Goal: Check status: Check status

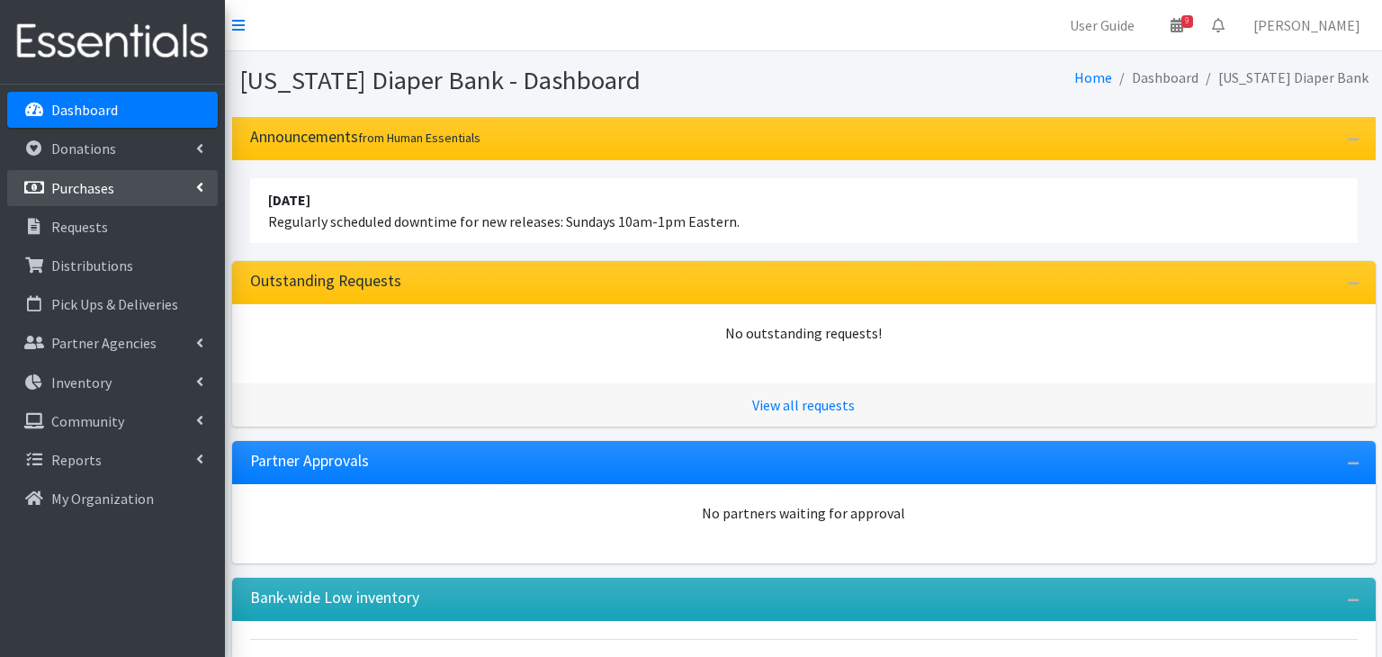
click at [95, 185] on p "Purchases" at bounding box center [82, 188] width 63 height 18
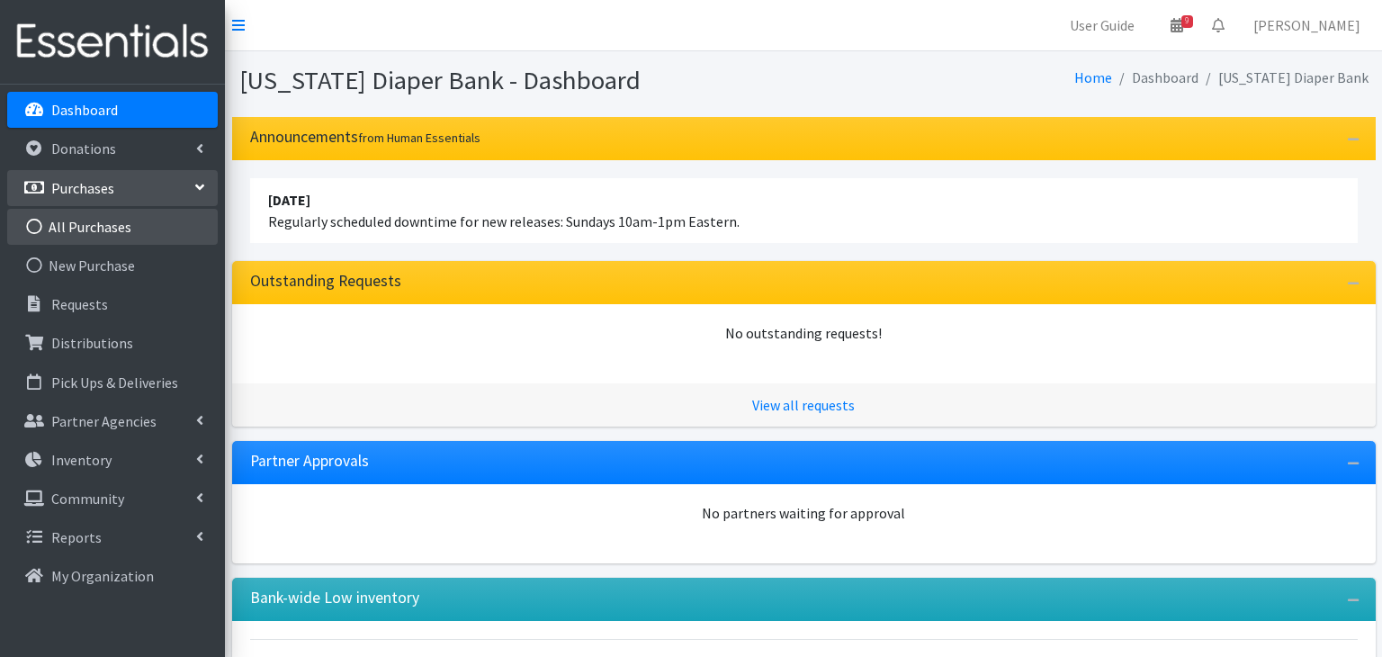
click at [112, 235] on link "All Purchases" at bounding box center [112, 227] width 211 height 36
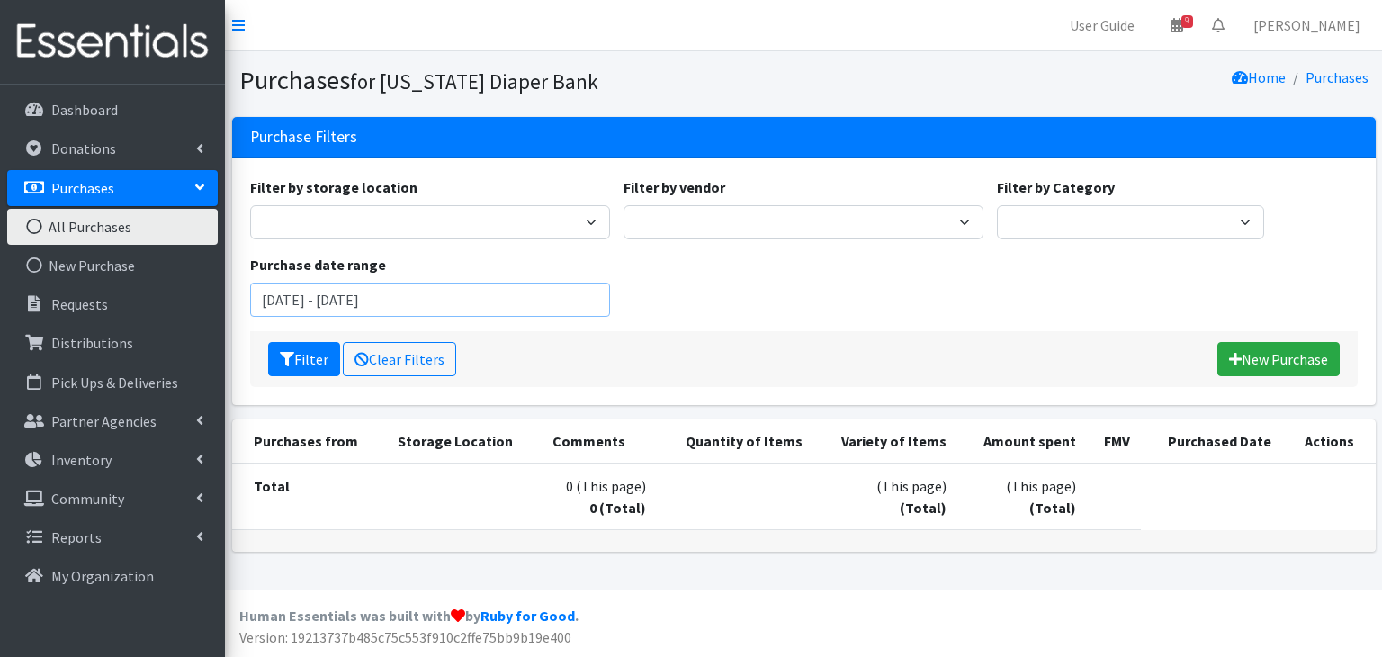
click at [310, 295] on input "August 8, 2025 - November 8, 2025" at bounding box center [430, 300] width 360 height 34
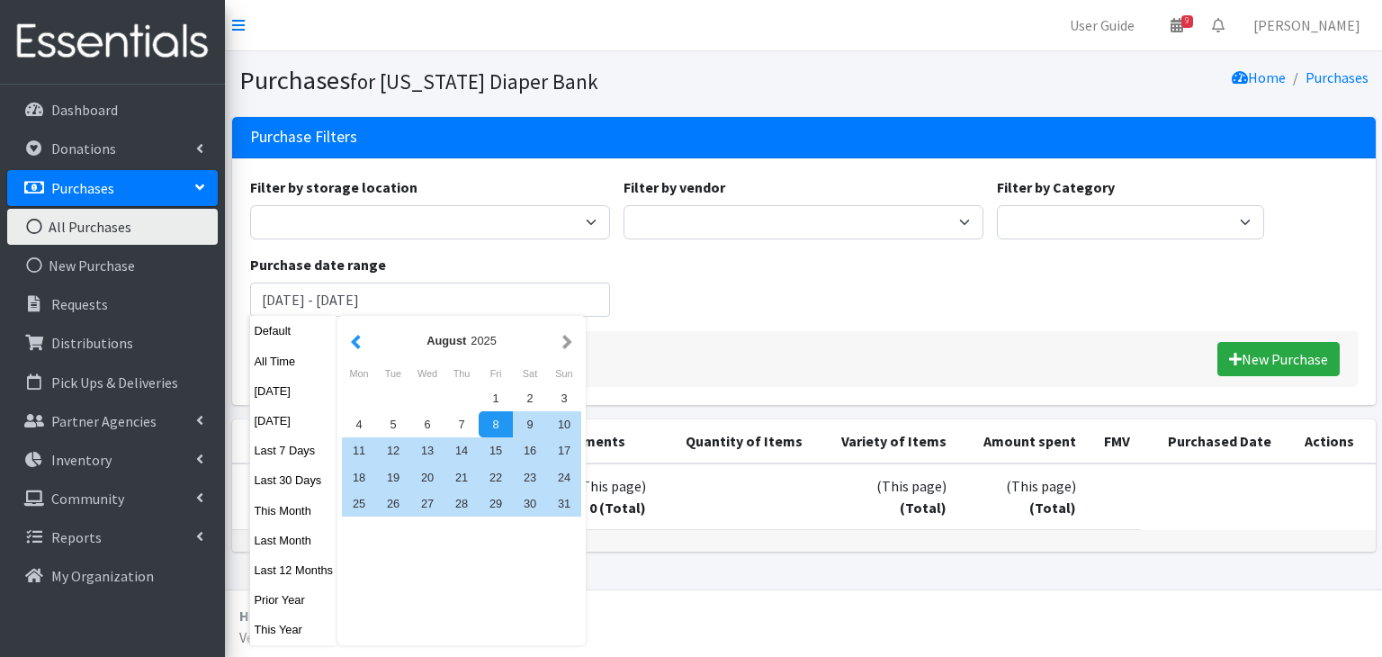
click at [358, 339] on button "button" at bounding box center [355, 340] width 19 height 22
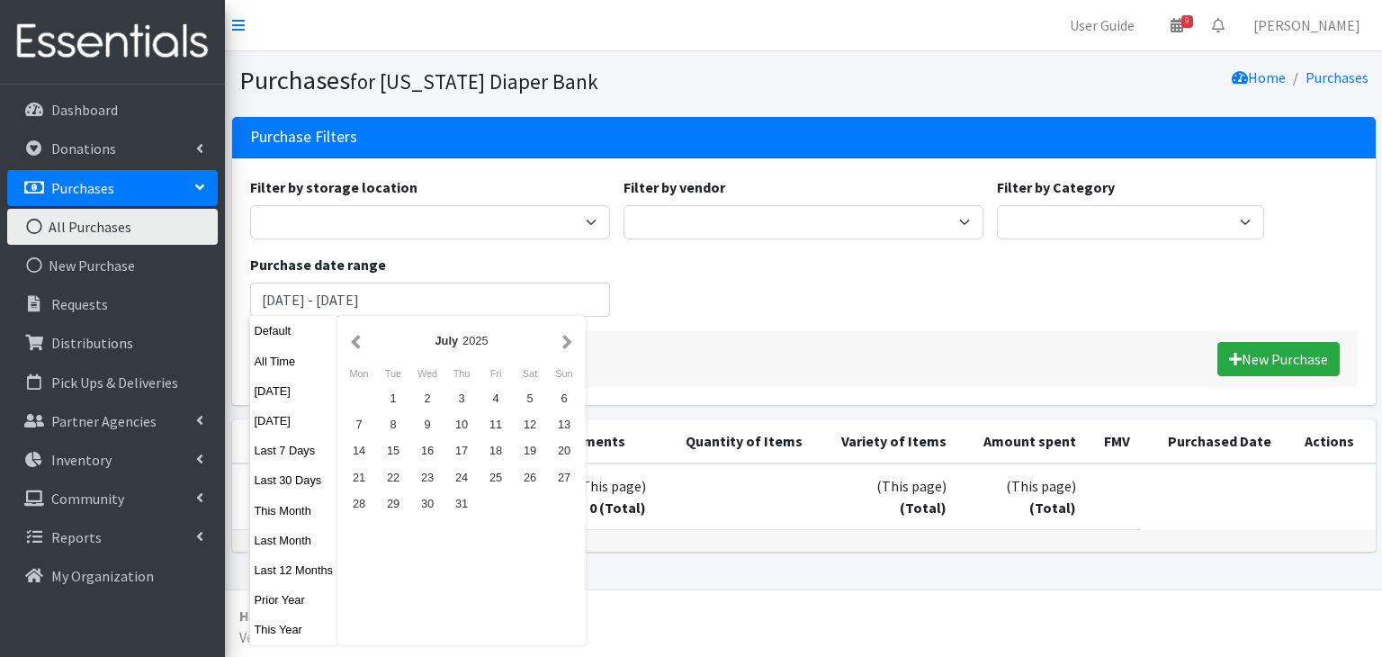
click at [358, 339] on button "button" at bounding box center [355, 340] width 19 height 22
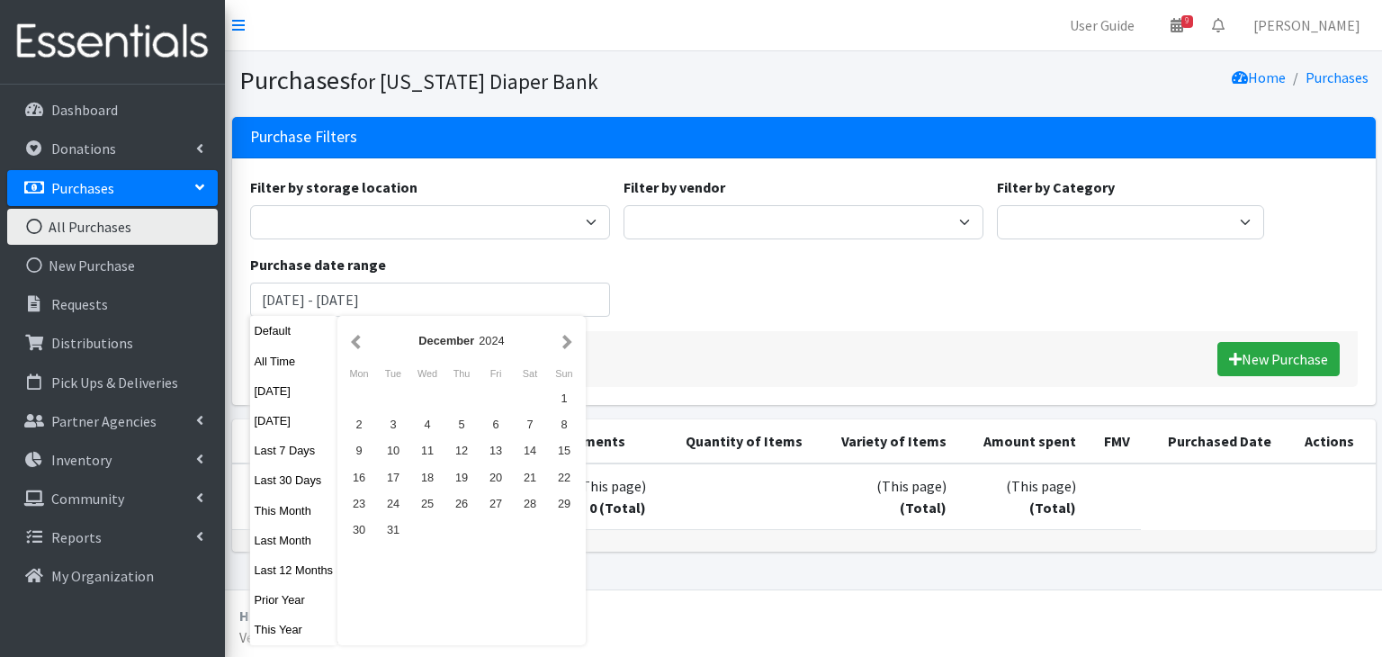
click at [358, 339] on button "button" at bounding box center [355, 340] width 19 height 22
click at [551, 342] on div "September 2024" at bounding box center [461, 340] width 193 height 17
click at [558, 341] on div "September 2024" at bounding box center [461, 340] width 193 height 17
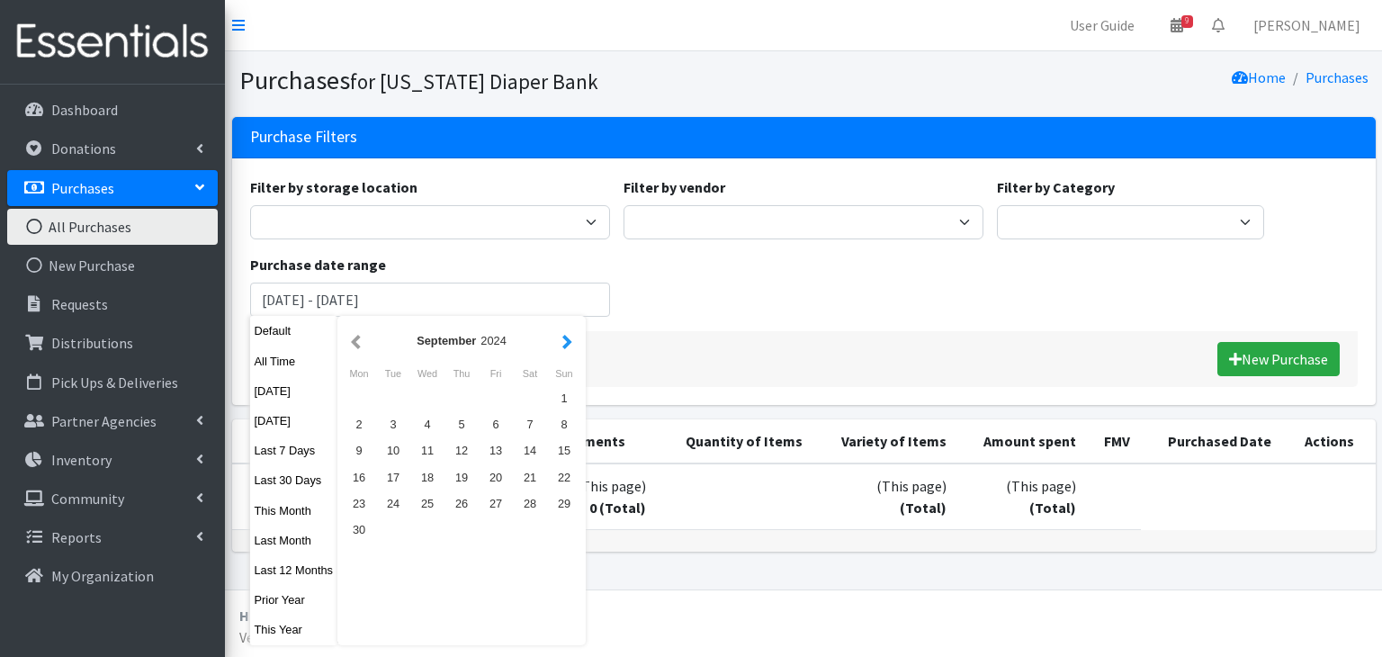
click at [567, 342] on button "button" at bounding box center [567, 340] width 19 height 22
click at [485, 397] on div "1" at bounding box center [496, 398] width 34 height 26
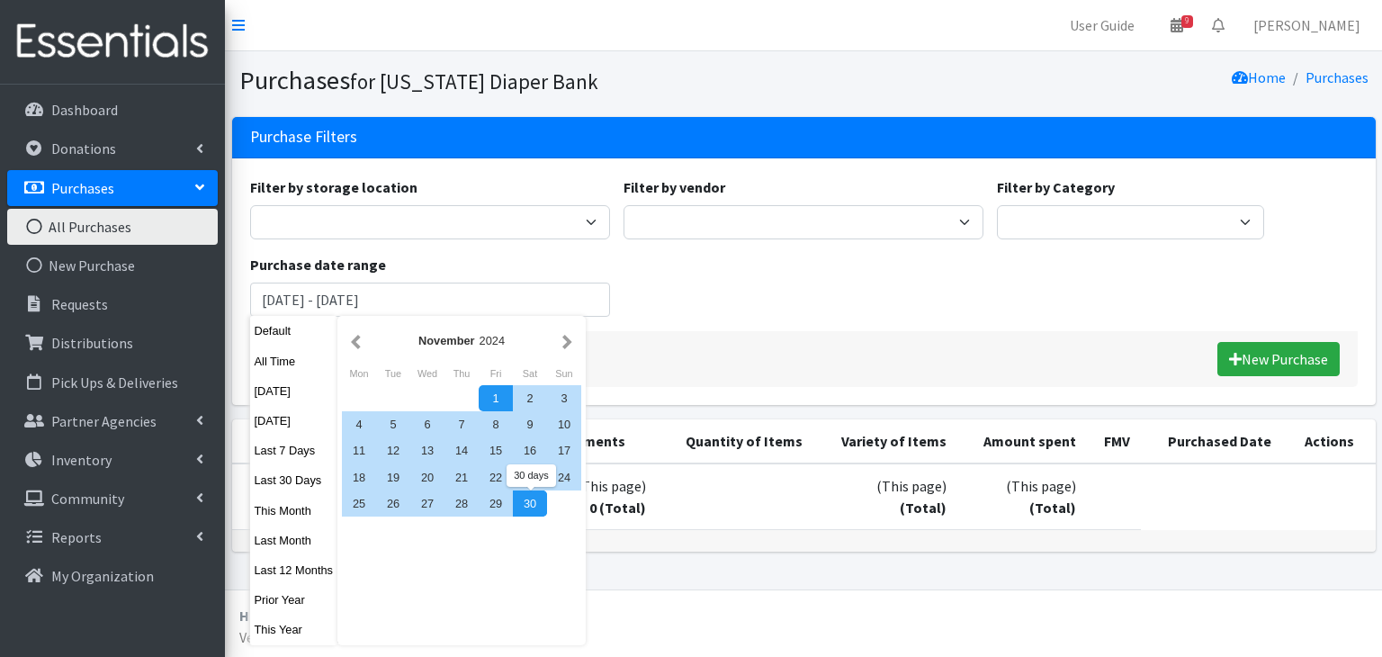
click at [538, 506] on div "30" at bounding box center [530, 503] width 34 height 26
type input "November 1, 2024 - November 30, 2024"
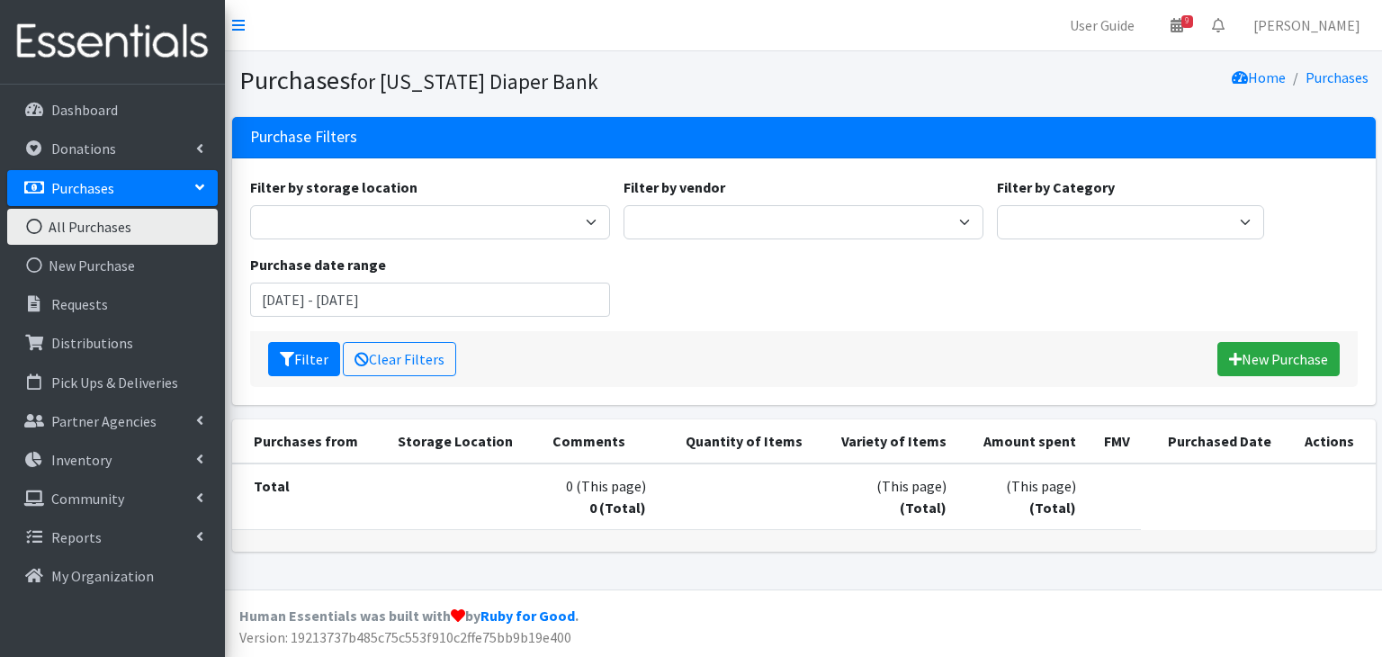
click at [314, 333] on div "Filter Clear Filters New Purchase" at bounding box center [804, 359] width 1108 height 56
click at [310, 353] on button "Filter" at bounding box center [304, 359] width 72 height 34
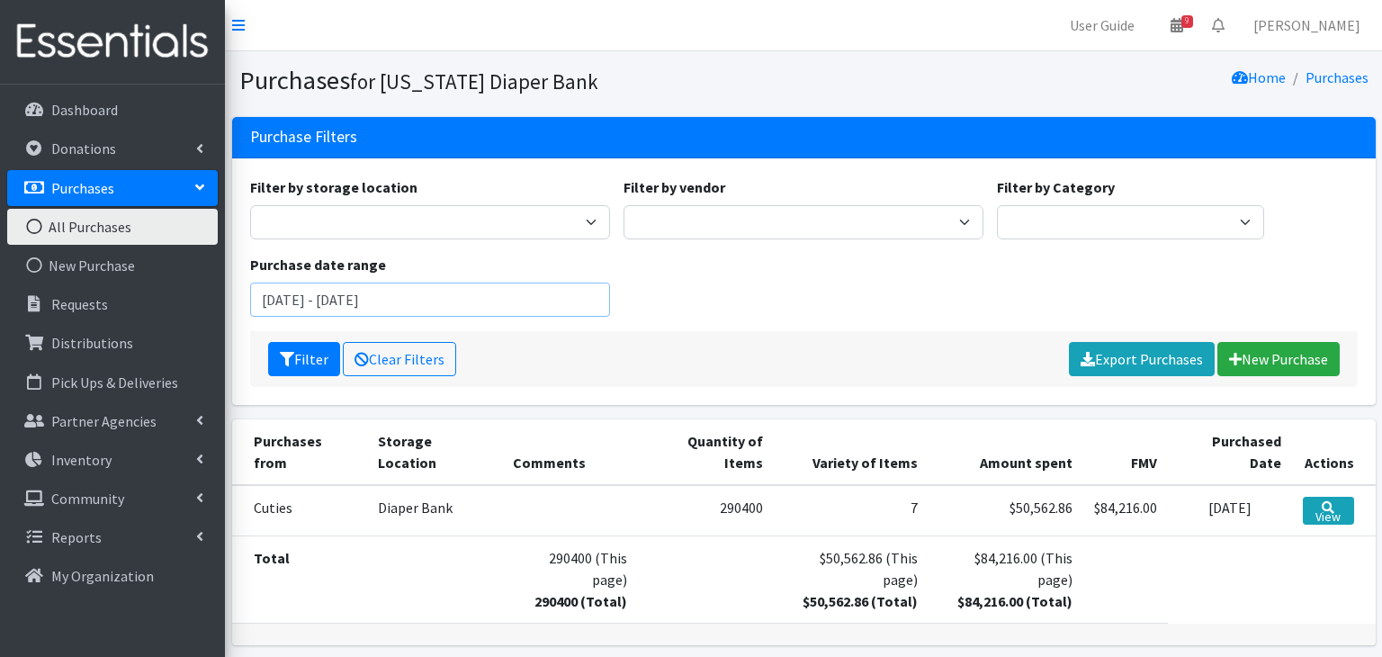
click at [456, 302] on input "November 1, 2024 - November 30, 2024" at bounding box center [430, 300] width 360 height 34
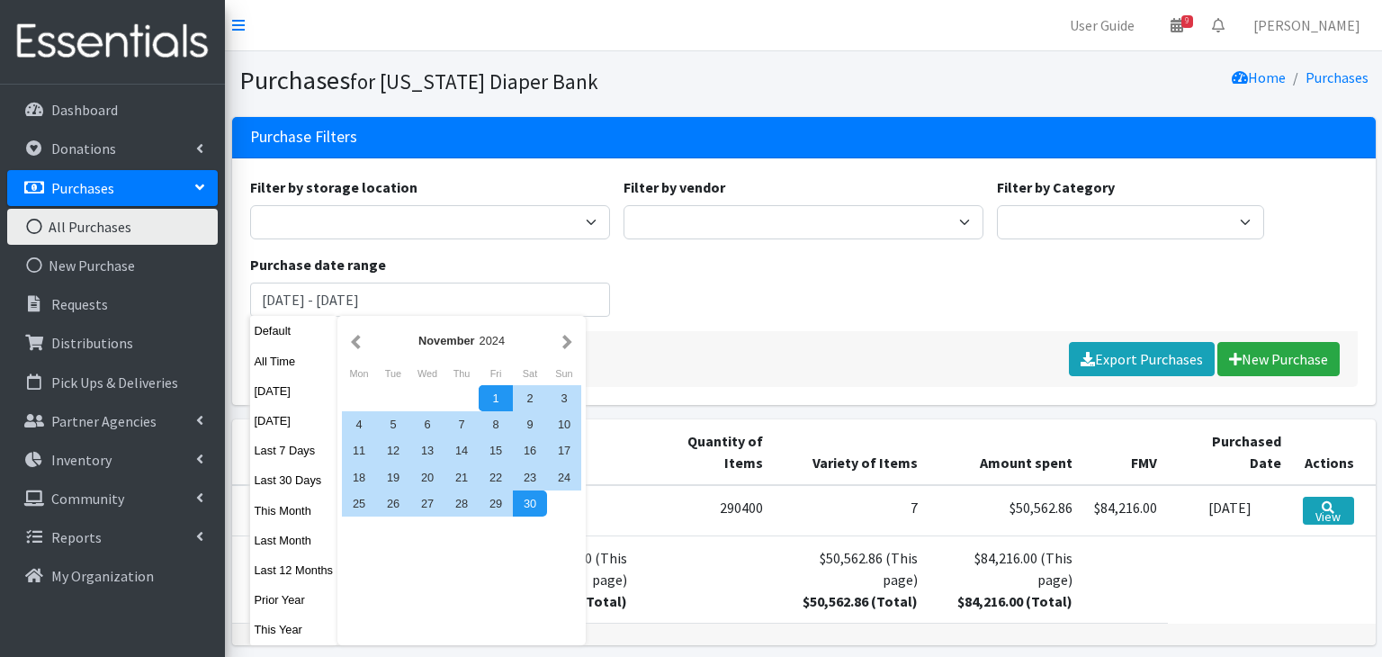
click at [488, 398] on div "1" at bounding box center [496, 398] width 34 height 26
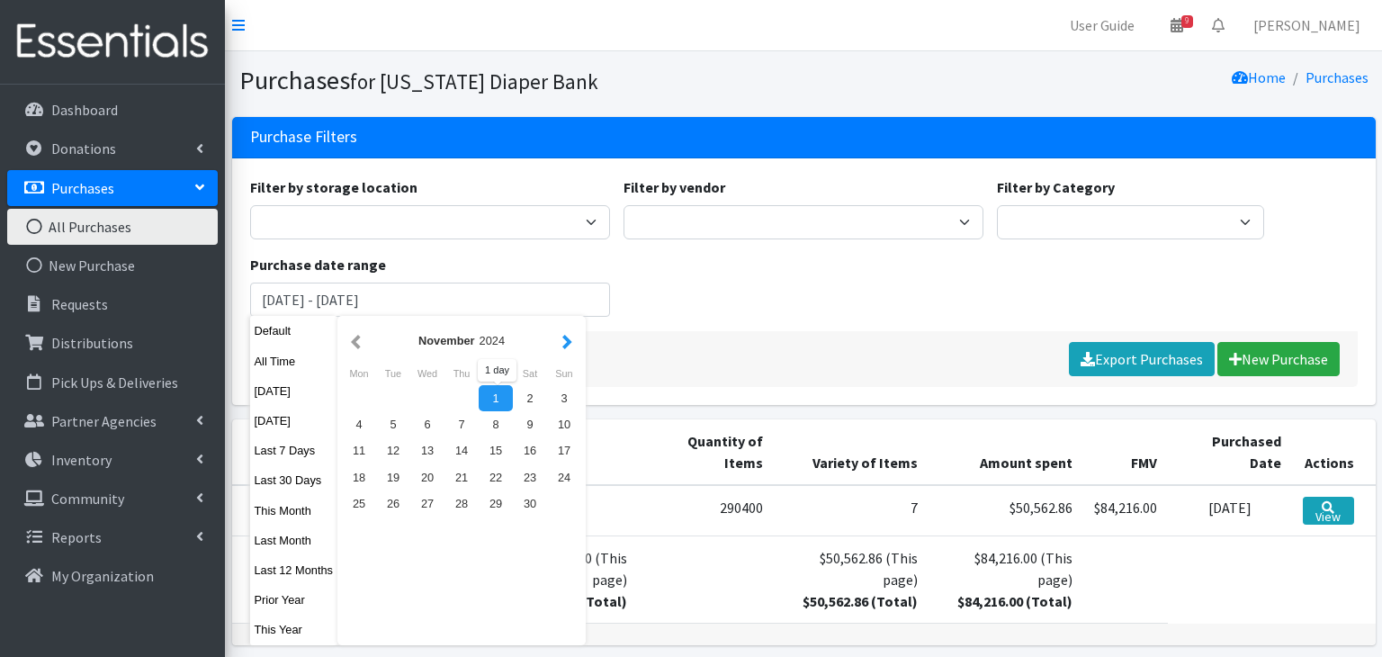
click at [570, 333] on button "button" at bounding box center [567, 340] width 19 height 22
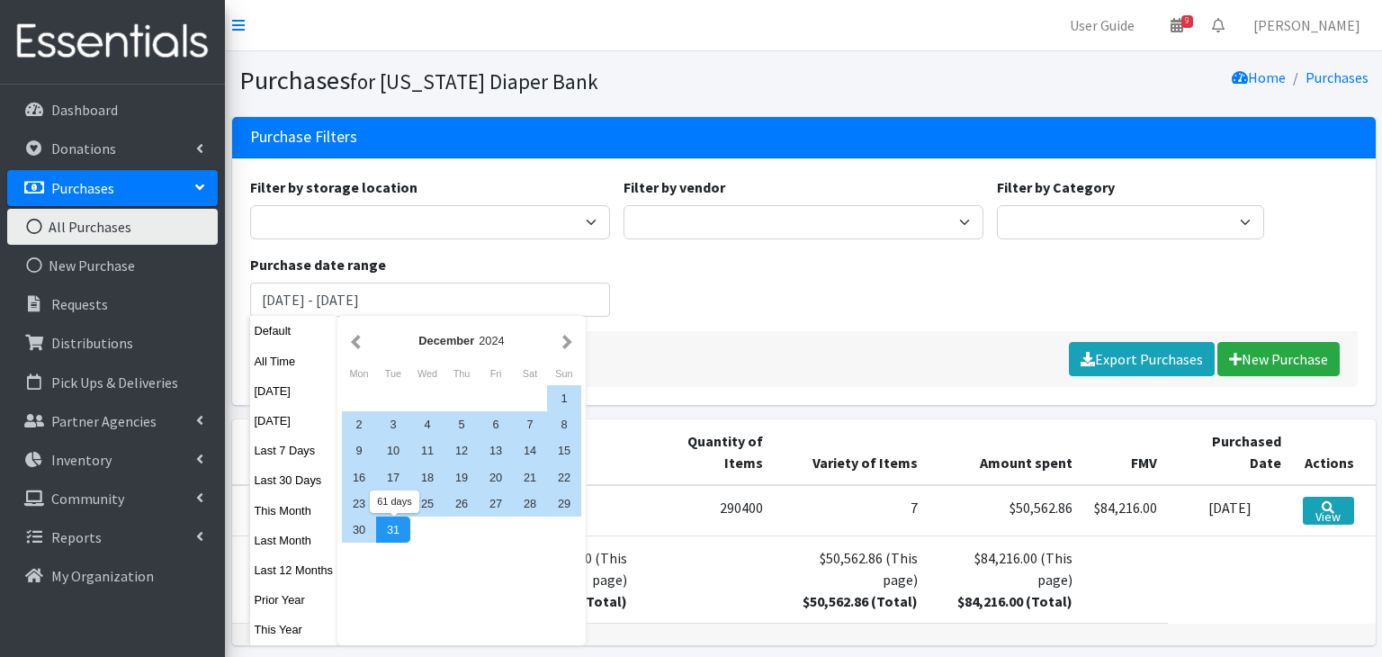
click at [388, 538] on div "31" at bounding box center [393, 530] width 34 height 26
type input "November 1, 2024 - December 31, 2024"
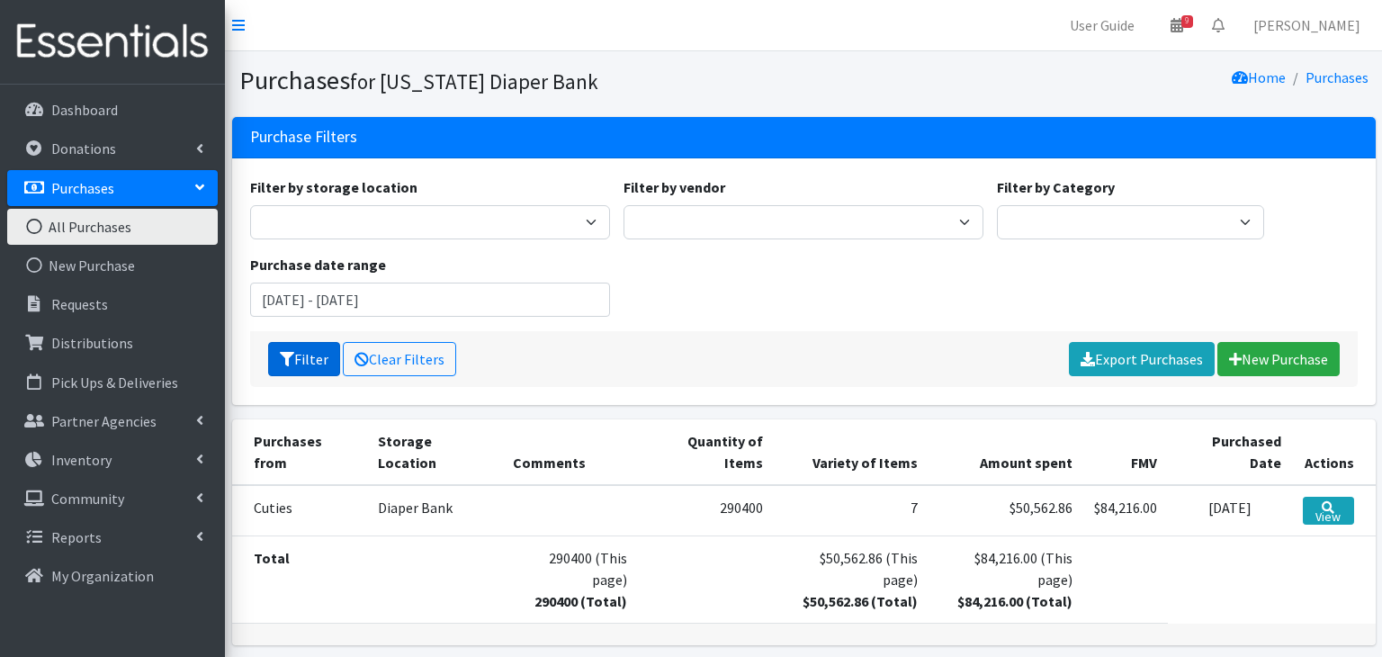
click at [315, 364] on button "Filter" at bounding box center [304, 359] width 72 height 34
